Goal: Task Accomplishment & Management: Manage account settings

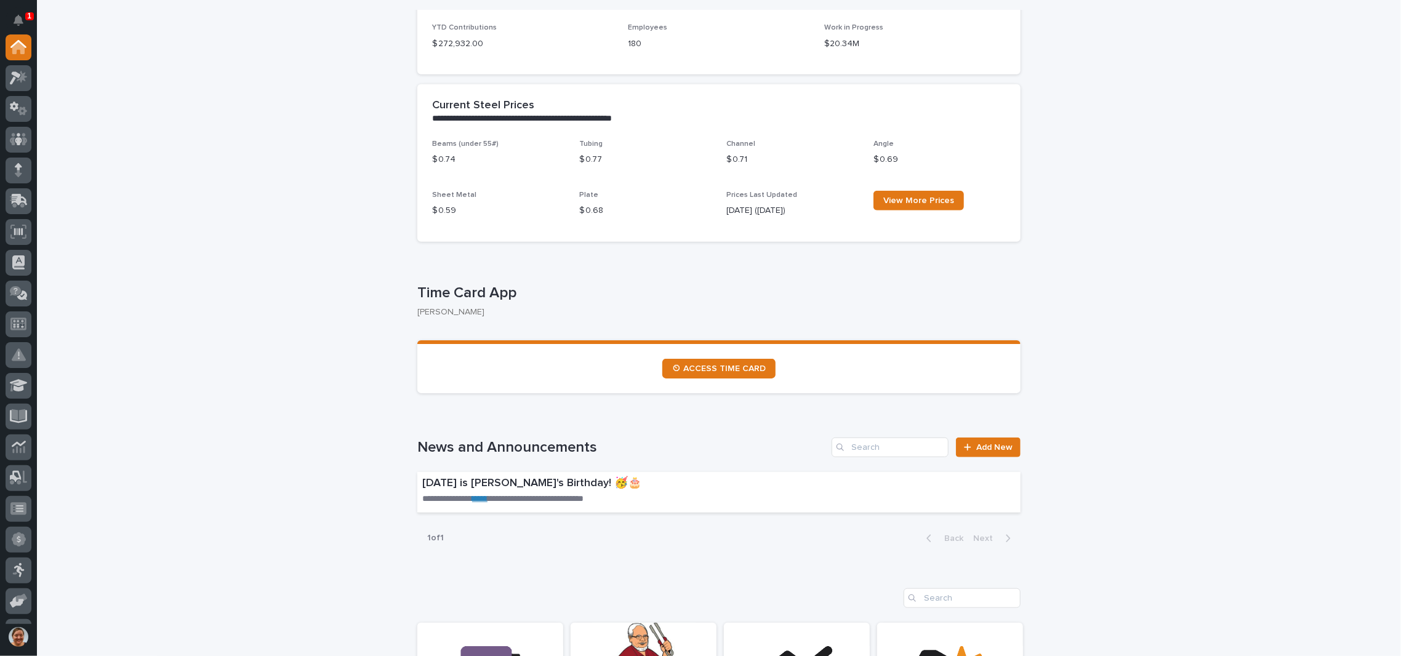
scroll to position [492, 0]
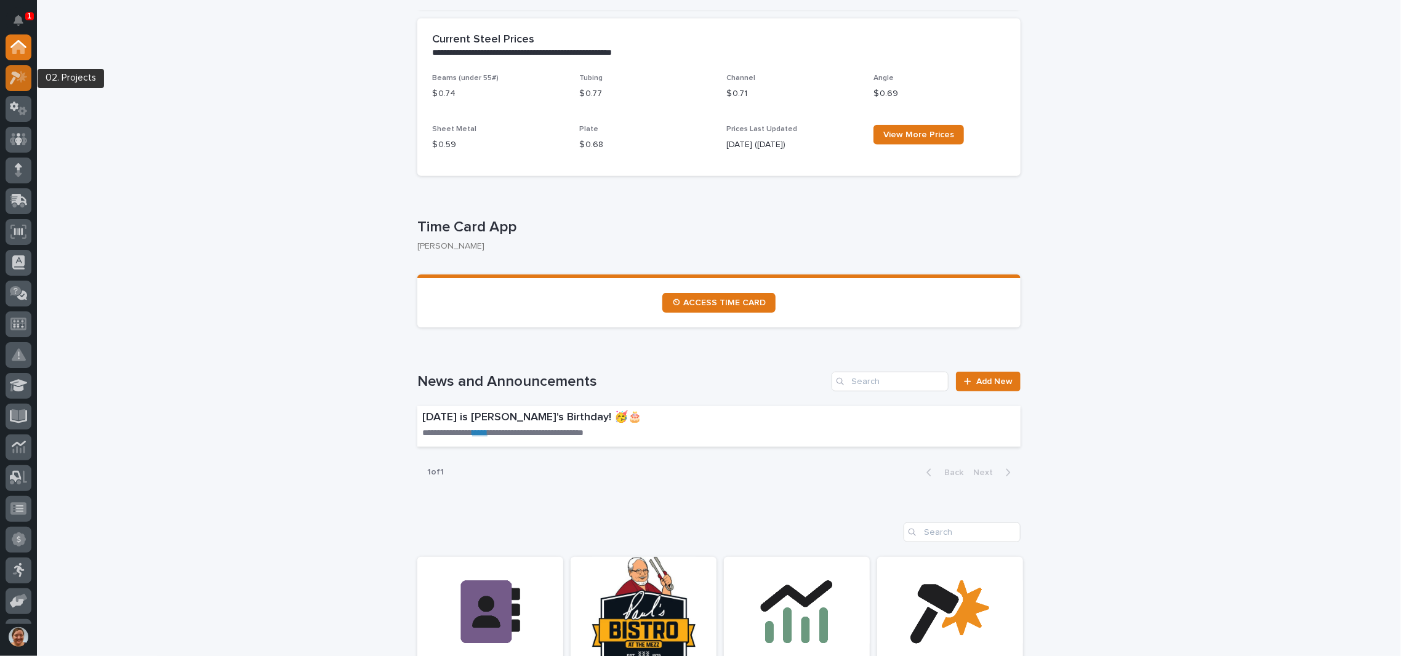
click at [23, 75] on icon at bounding box center [22, 76] width 10 height 12
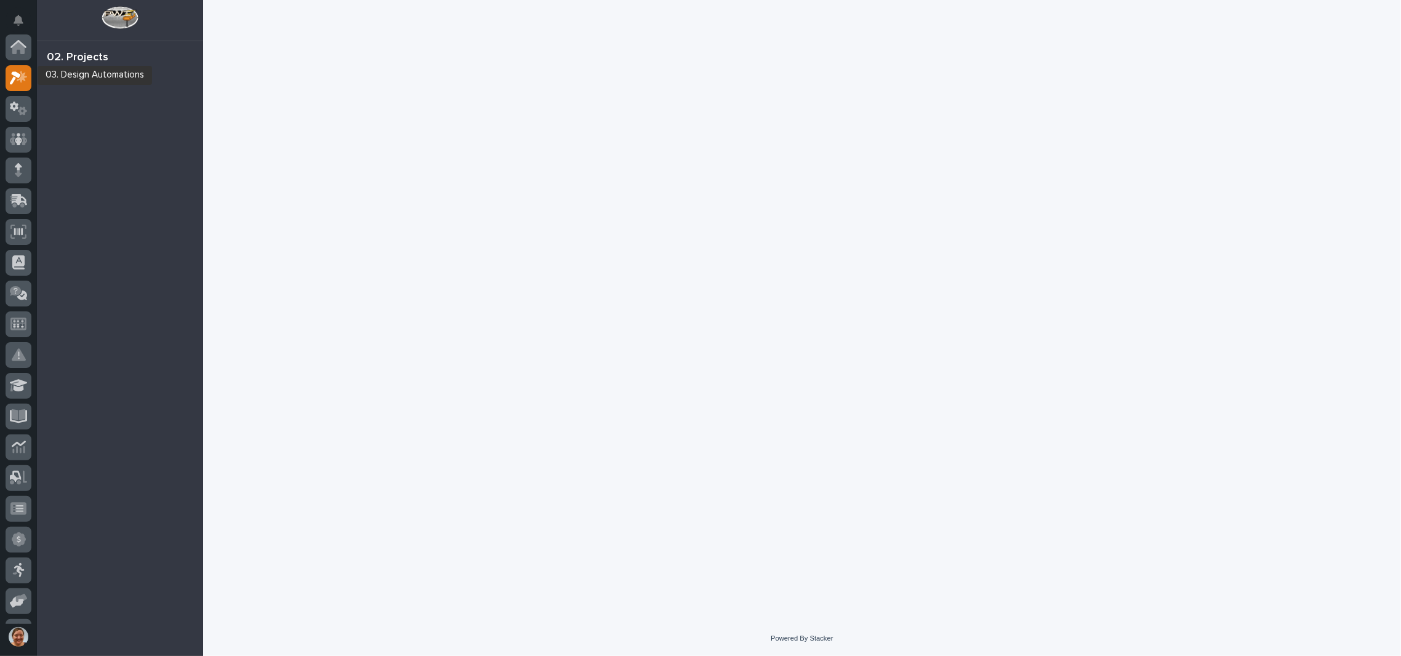
scroll to position [30, 0]
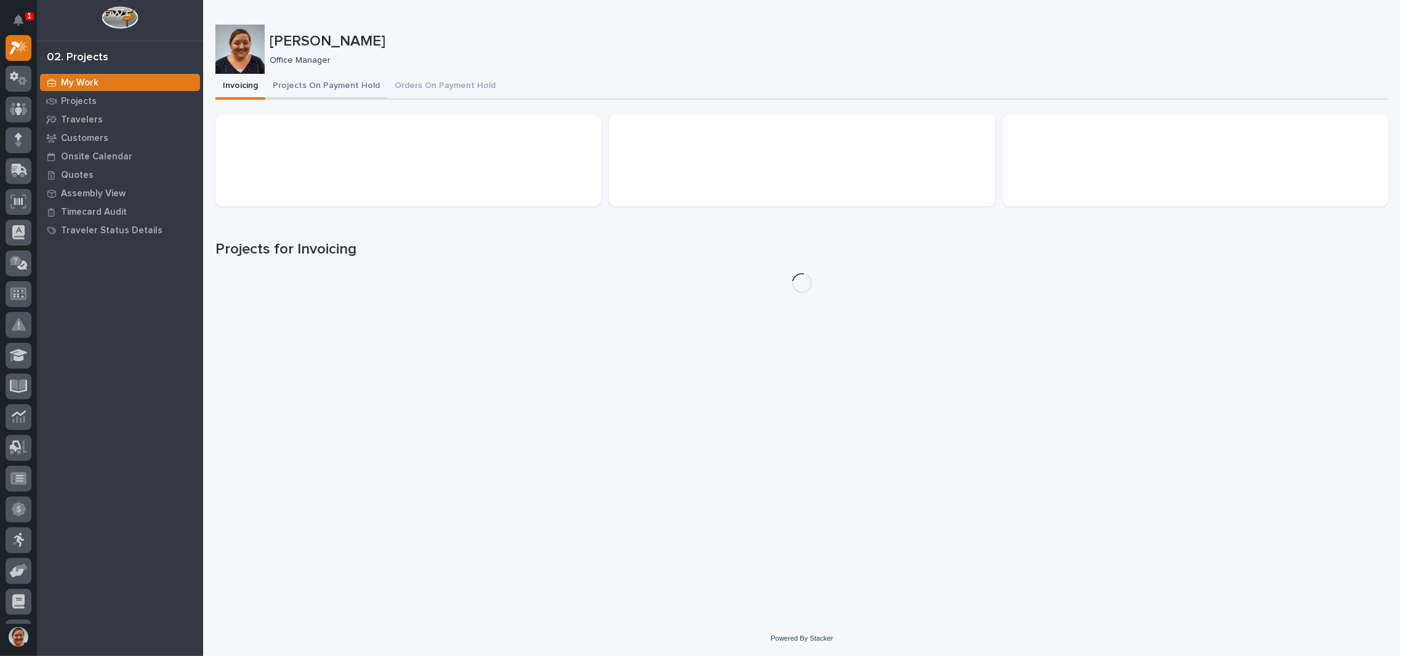
click at [326, 87] on button "Projects On Payment Hold" at bounding box center [326, 87] width 122 height 26
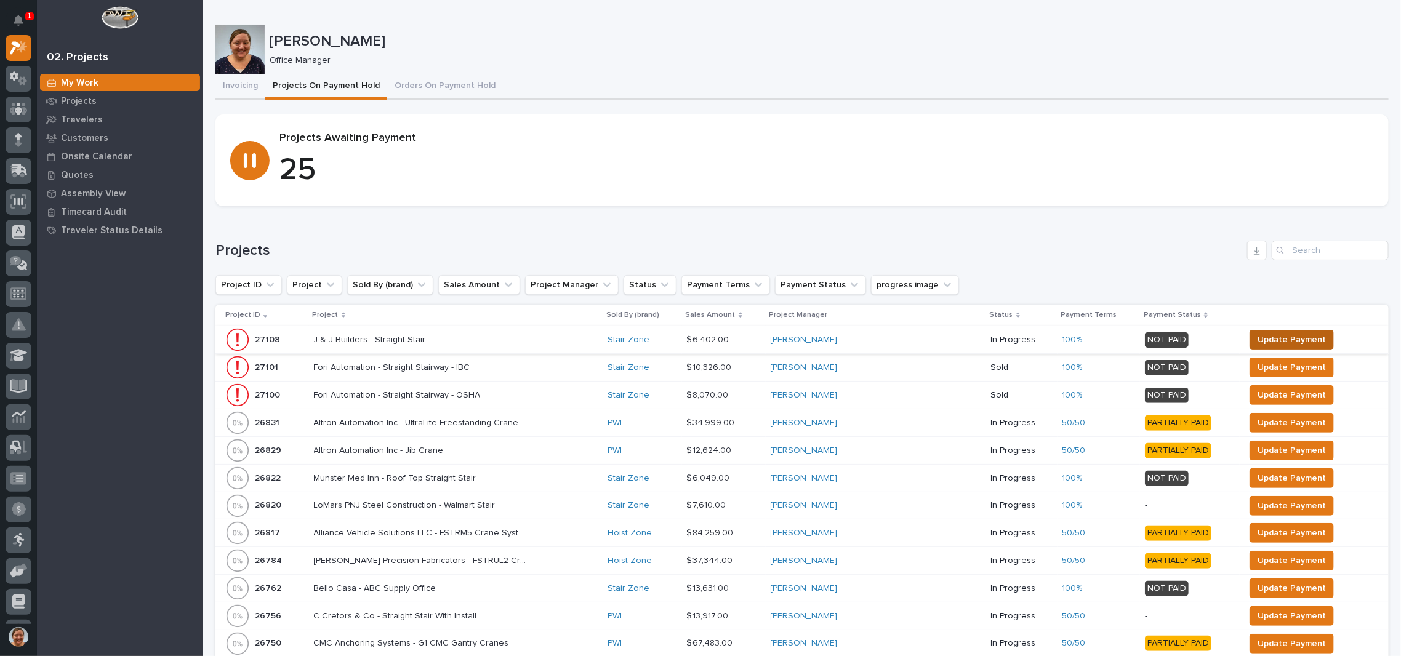
click at [1257, 338] on span "Update Payment" at bounding box center [1291, 339] width 68 height 15
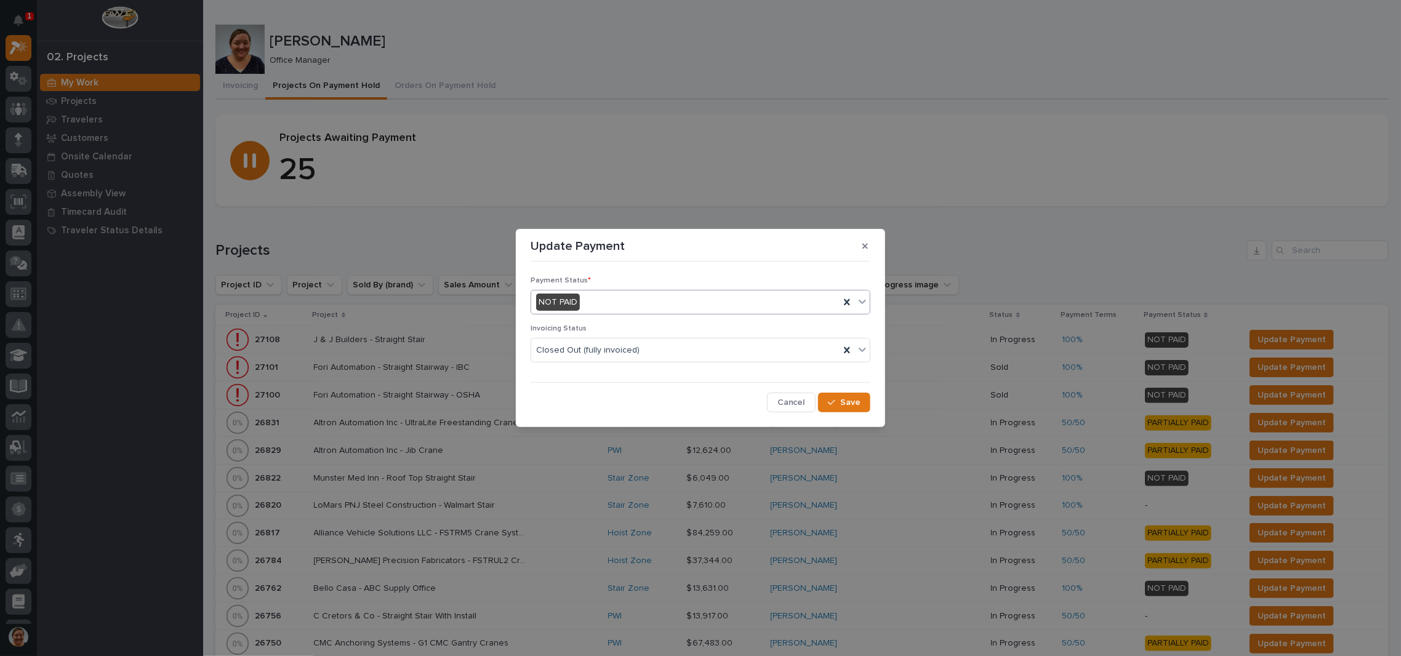
click at [651, 304] on div "NOT PAID" at bounding box center [685, 302] width 308 height 20
click at [604, 367] on div "PAID IN FULL" at bounding box center [700, 369] width 339 height 22
click at [844, 405] on span "Save" at bounding box center [850, 402] width 20 height 11
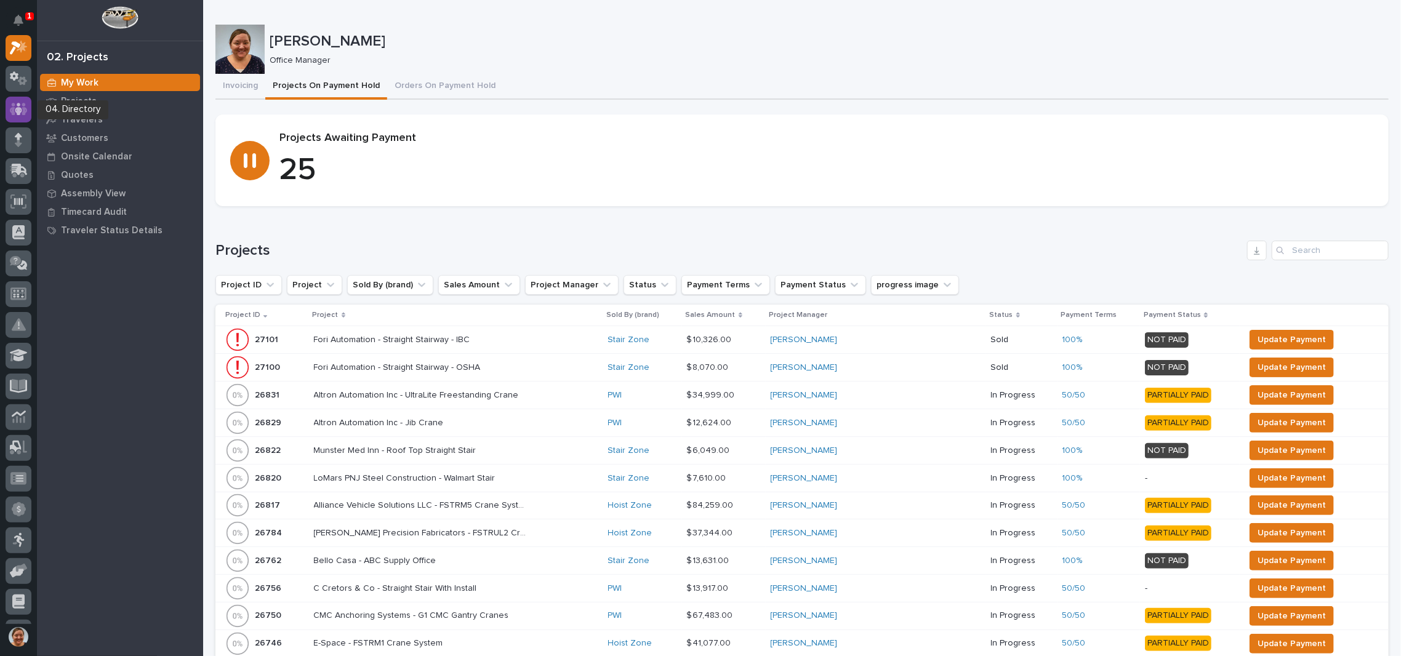
click at [12, 111] on icon at bounding box center [19, 109] width 18 height 12
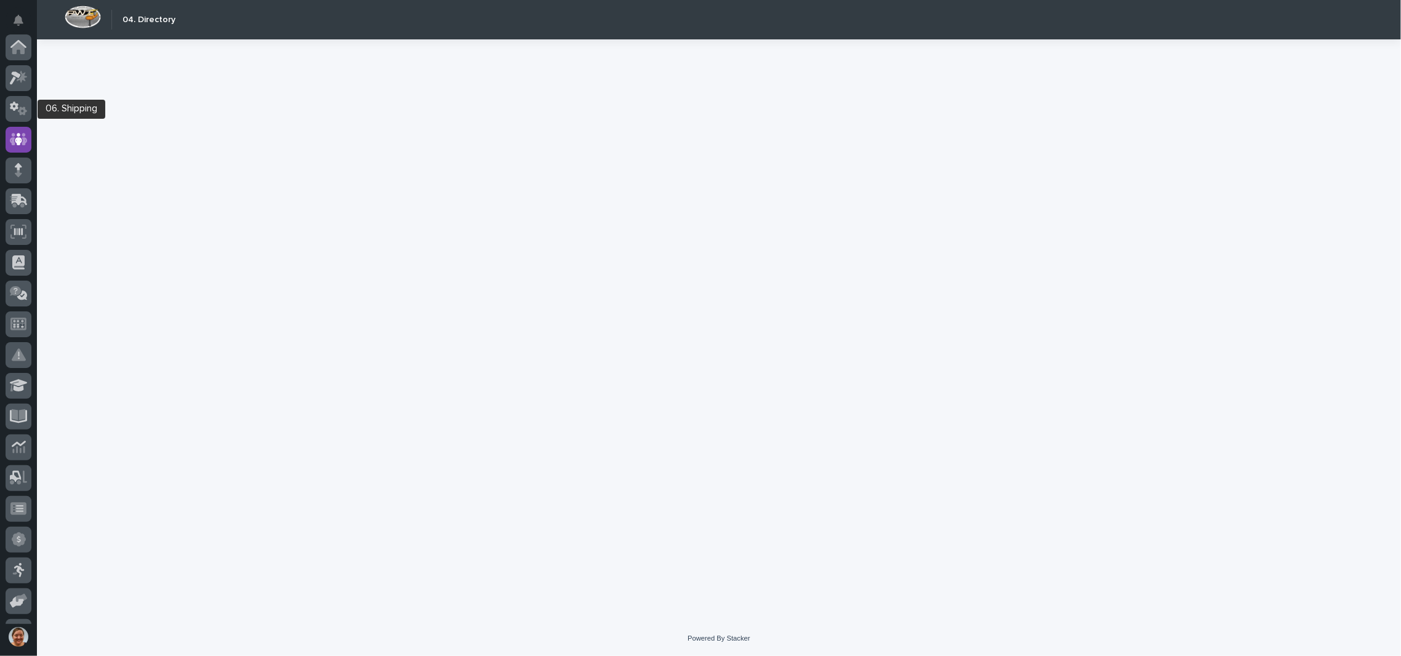
scroll to position [92, 0]
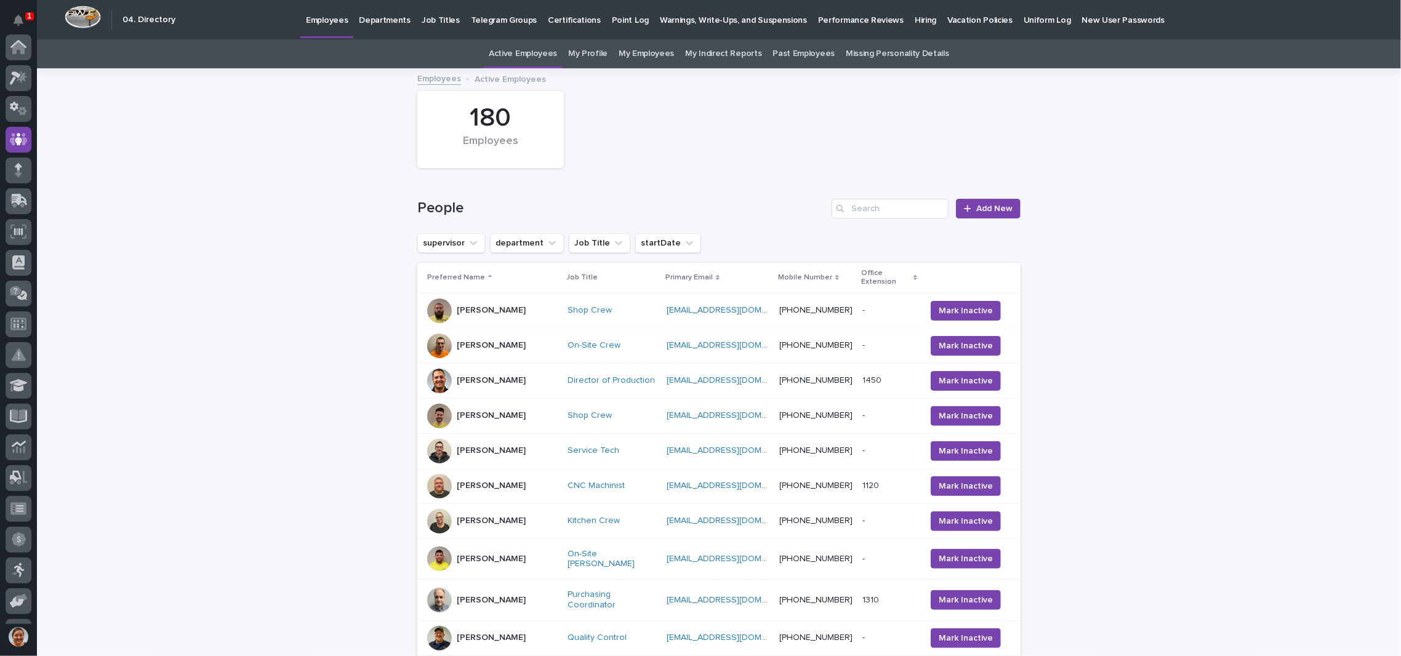
click at [31, 67] on div at bounding box center [19, 80] width 26 height 31
click at [27, 71] on div at bounding box center [19, 78] width 26 height 26
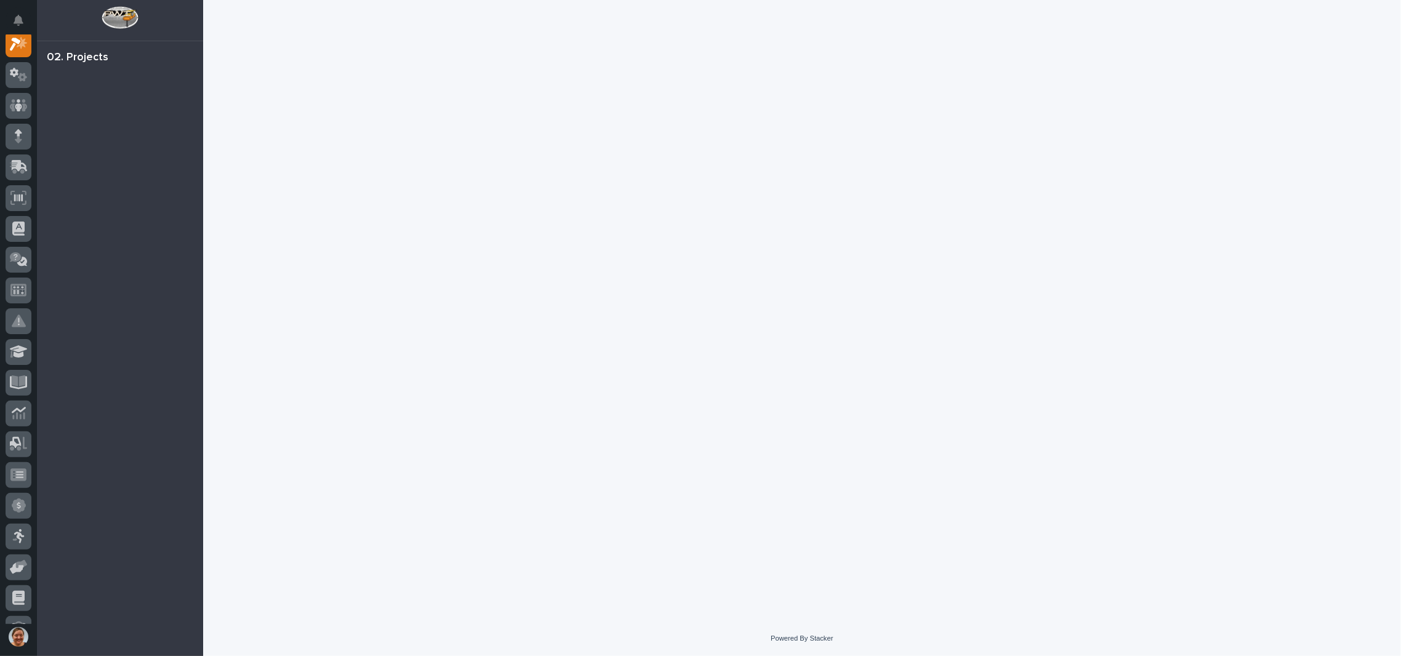
scroll to position [30, 0]
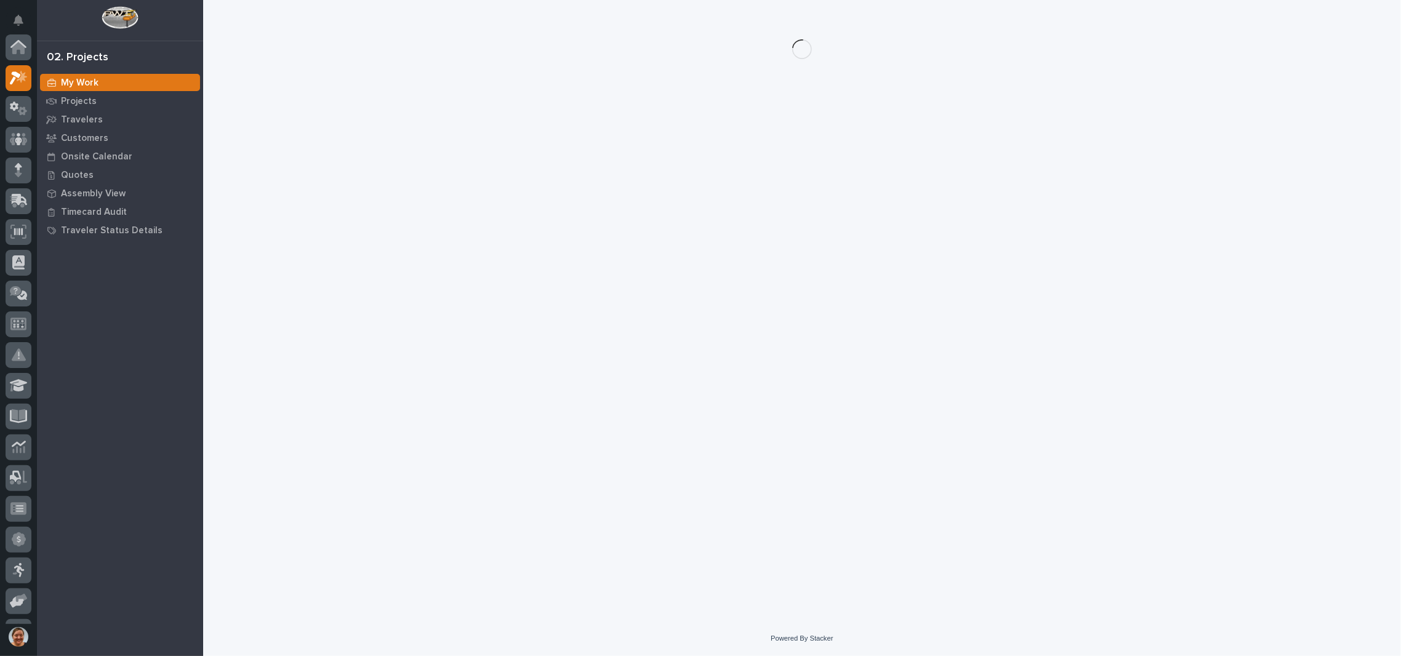
scroll to position [30, 0]
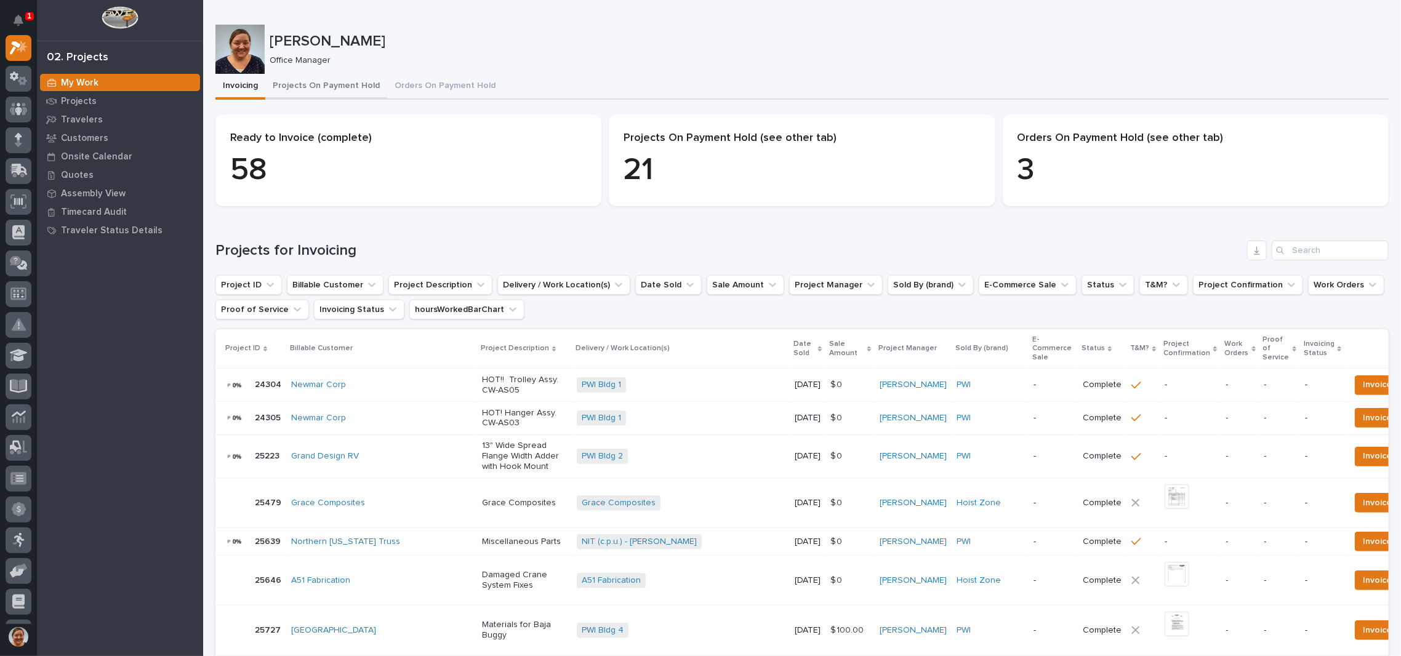
click at [318, 87] on button "Projects On Payment Hold" at bounding box center [326, 87] width 122 height 26
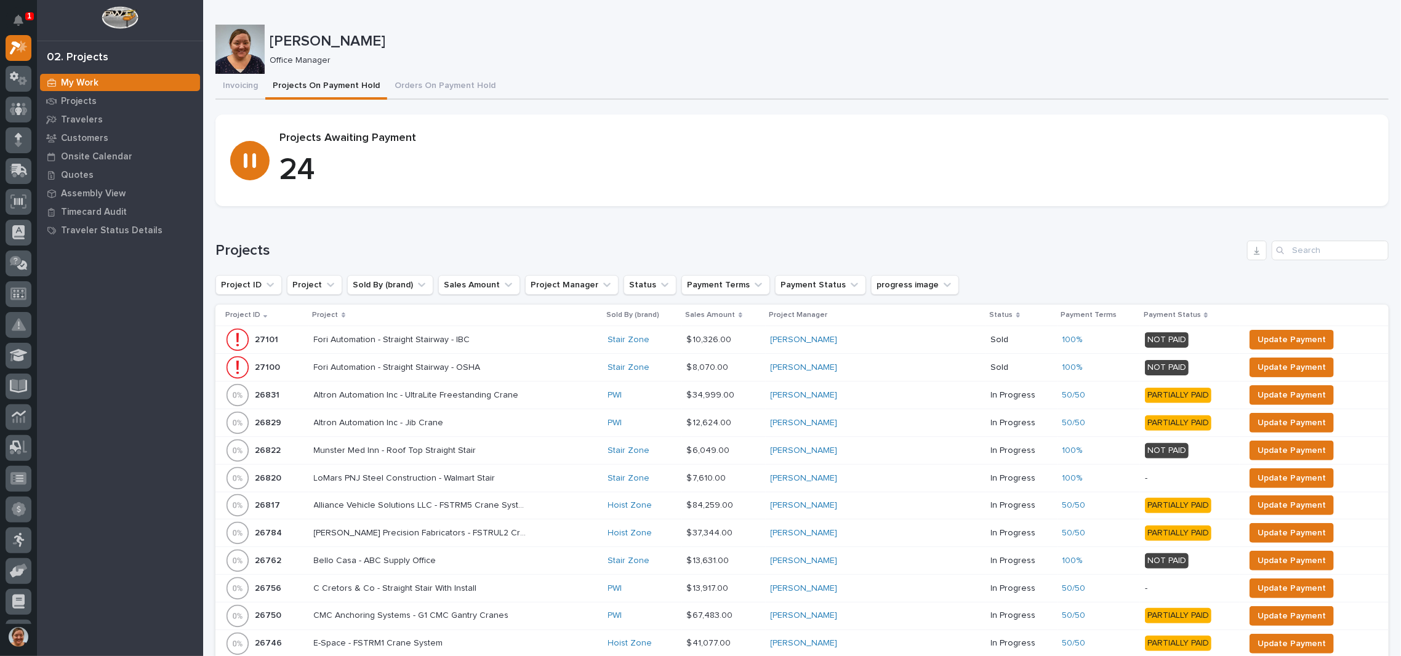
click at [113, 12] on img at bounding box center [120, 17] width 36 height 23
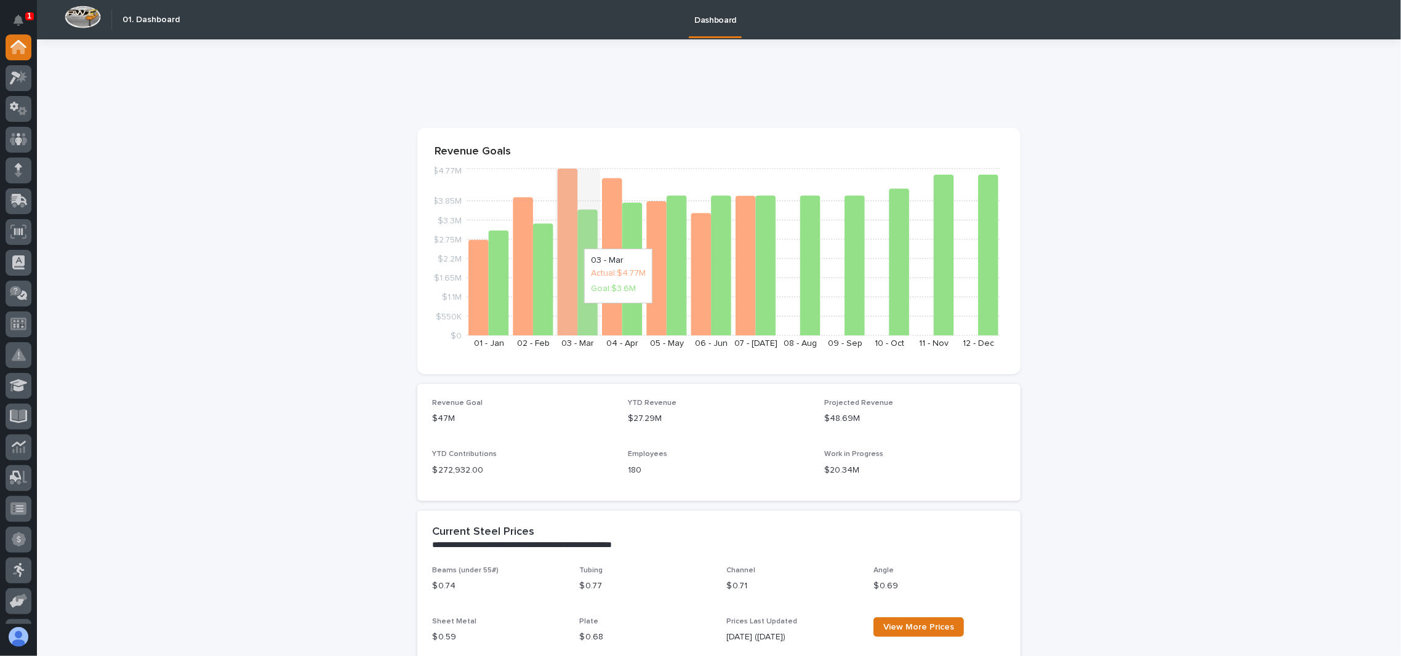
scroll to position [656, 0]
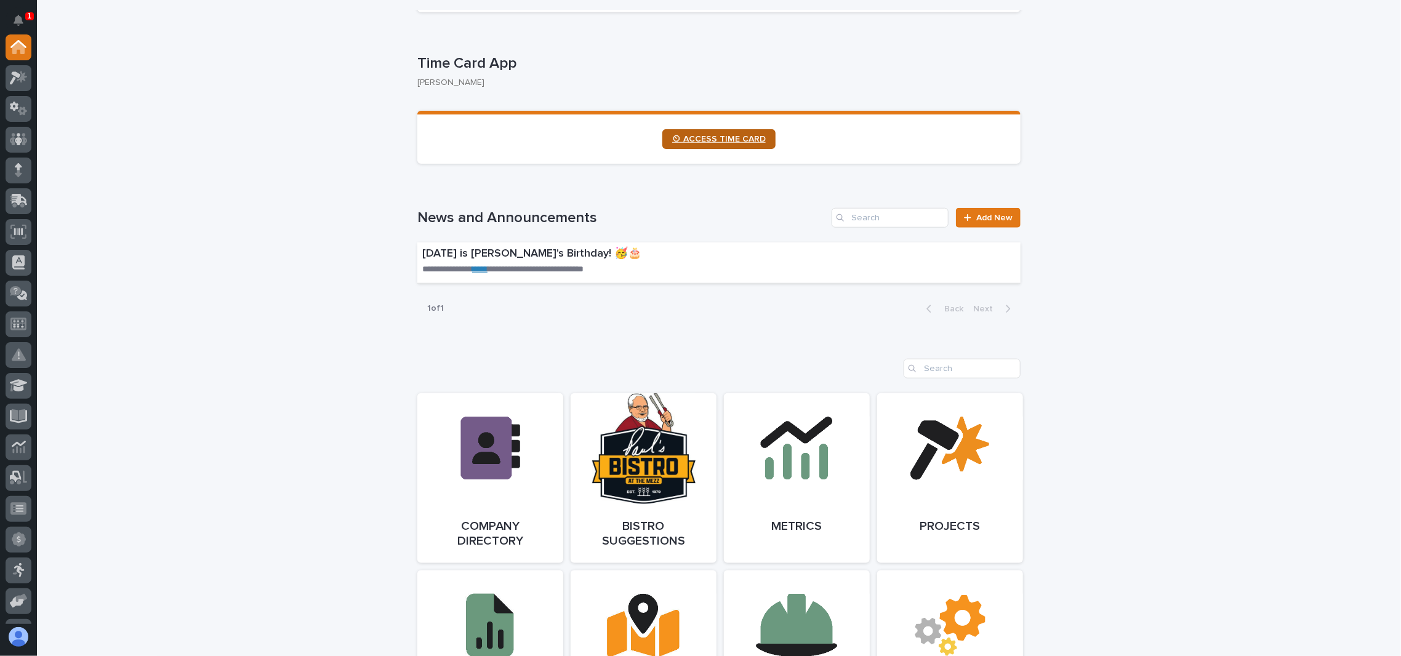
click at [701, 140] on span "⏲ ACCESS TIME CARD" at bounding box center [719, 139] width 94 height 9
